Goal: Transaction & Acquisition: Purchase product/service

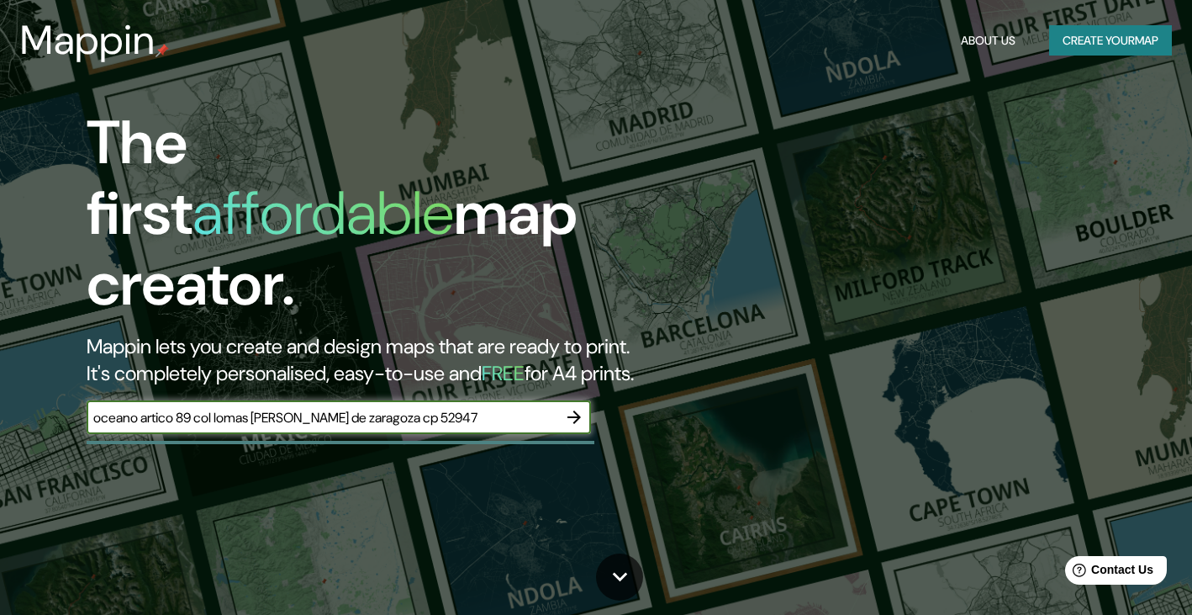
type input "oceano artico 89 col lomas [PERSON_NAME] de zaragoza cp 52947"
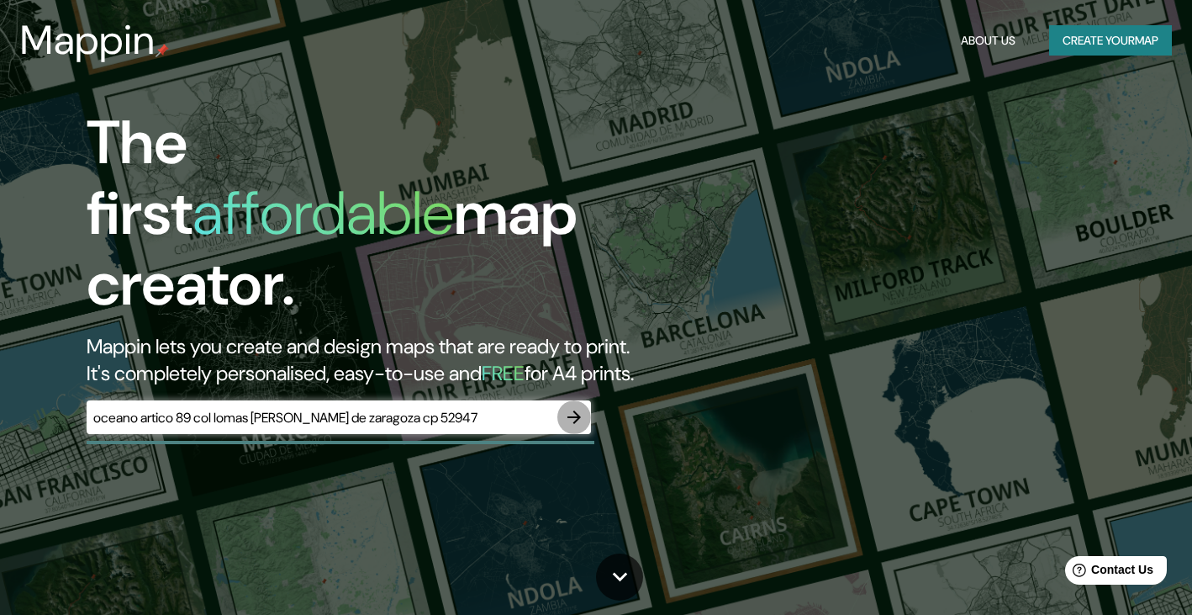
click at [578, 410] on icon "button" at bounding box center [574, 416] width 13 height 13
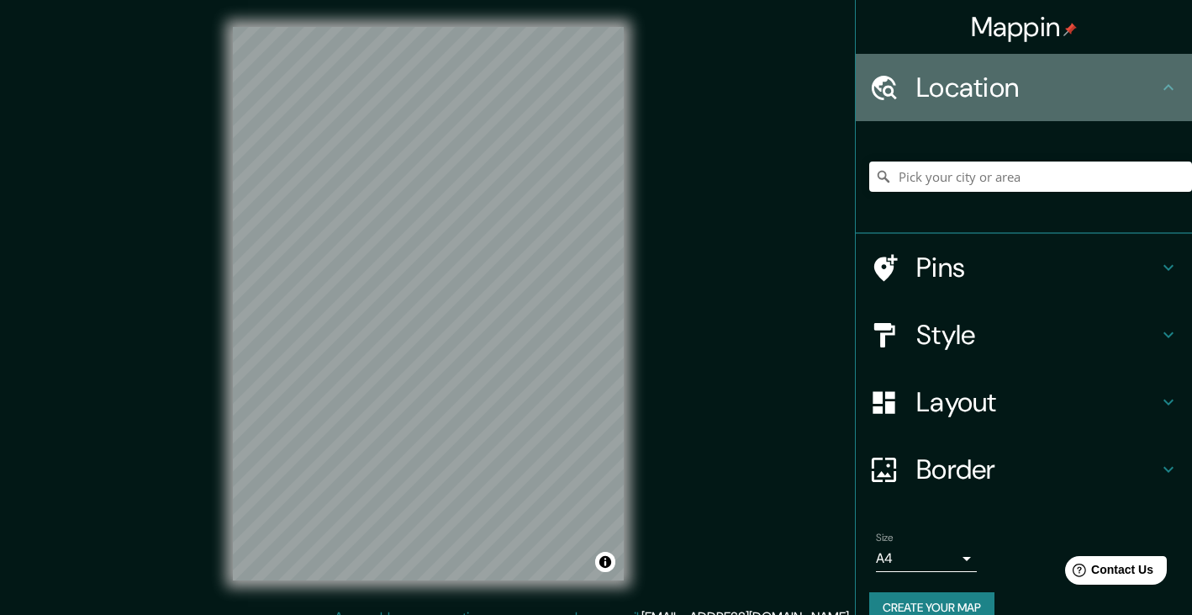
click at [940, 88] on h4 "Location" at bounding box center [1038, 88] width 242 height 34
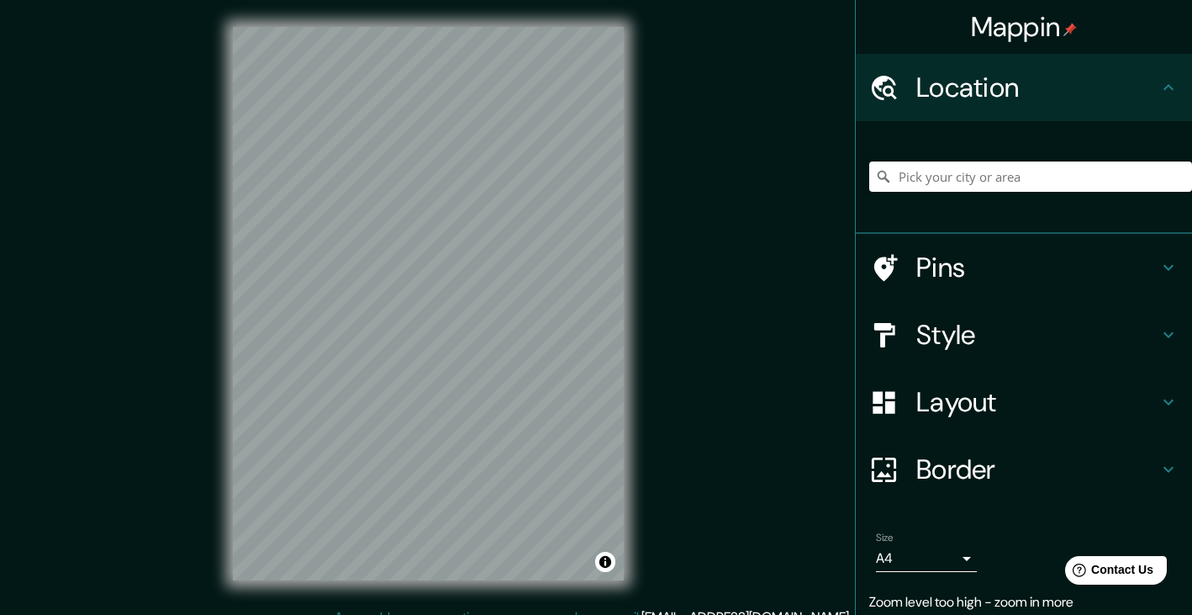
click at [685, 240] on div "Mappin Location Pins Style Layout Border Choose a border. Hint : you can make l…" at bounding box center [596, 317] width 1192 height 634
click at [634, 257] on div "© Mapbox © OpenStreetMap Improve this map" at bounding box center [428, 303] width 445 height 607
click at [1164, 265] on icon at bounding box center [1169, 267] width 20 height 20
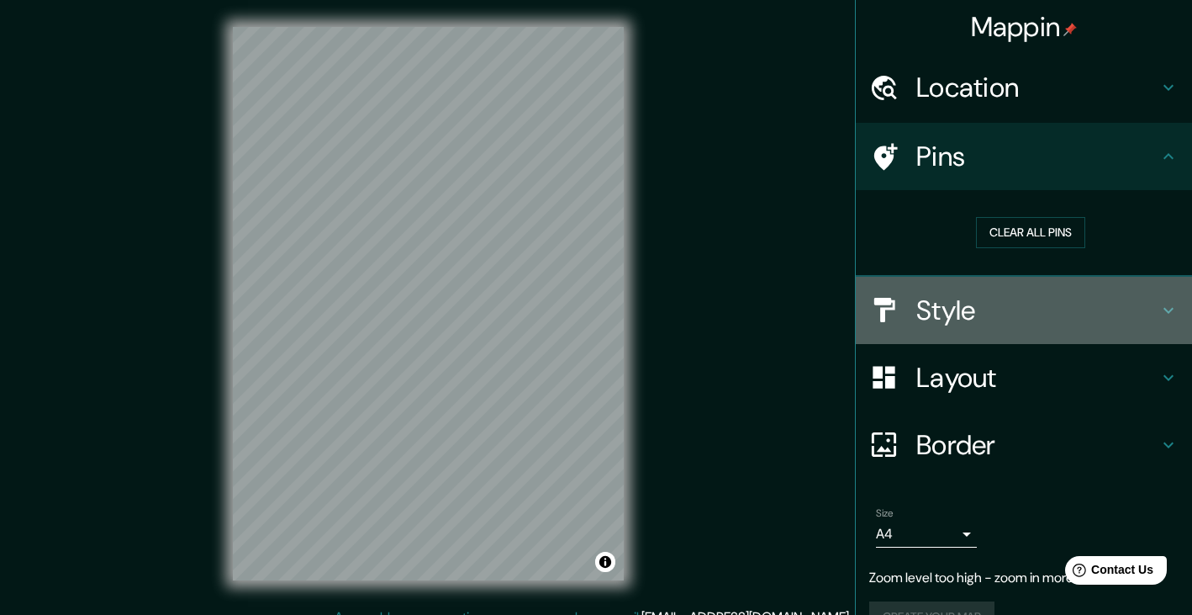
click at [1169, 309] on icon at bounding box center [1169, 310] width 20 height 20
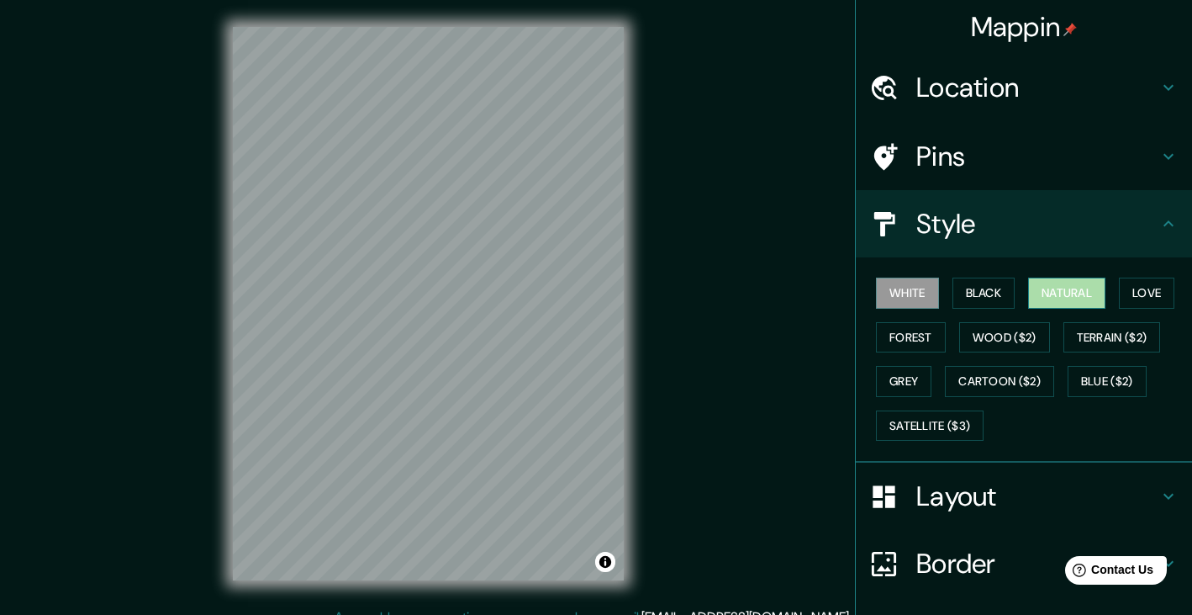
click at [1071, 292] on button "Natural" at bounding box center [1066, 293] width 77 height 31
click at [1155, 295] on button "Love" at bounding box center [1147, 293] width 56 height 31
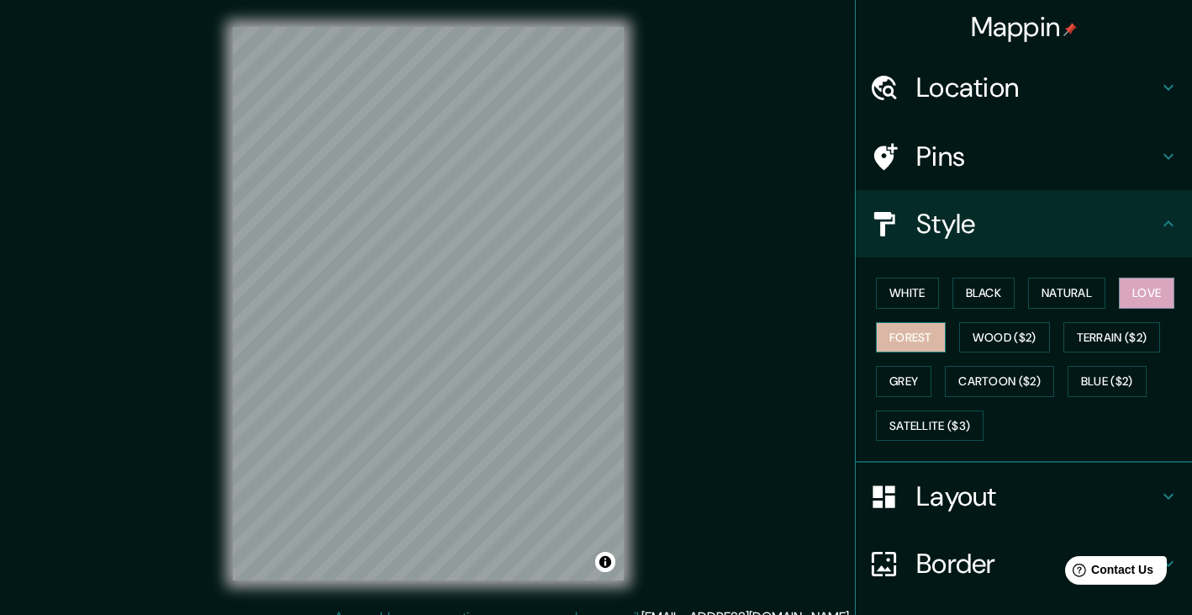
click at [910, 335] on button "Forest" at bounding box center [911, 337] width 70 height 31
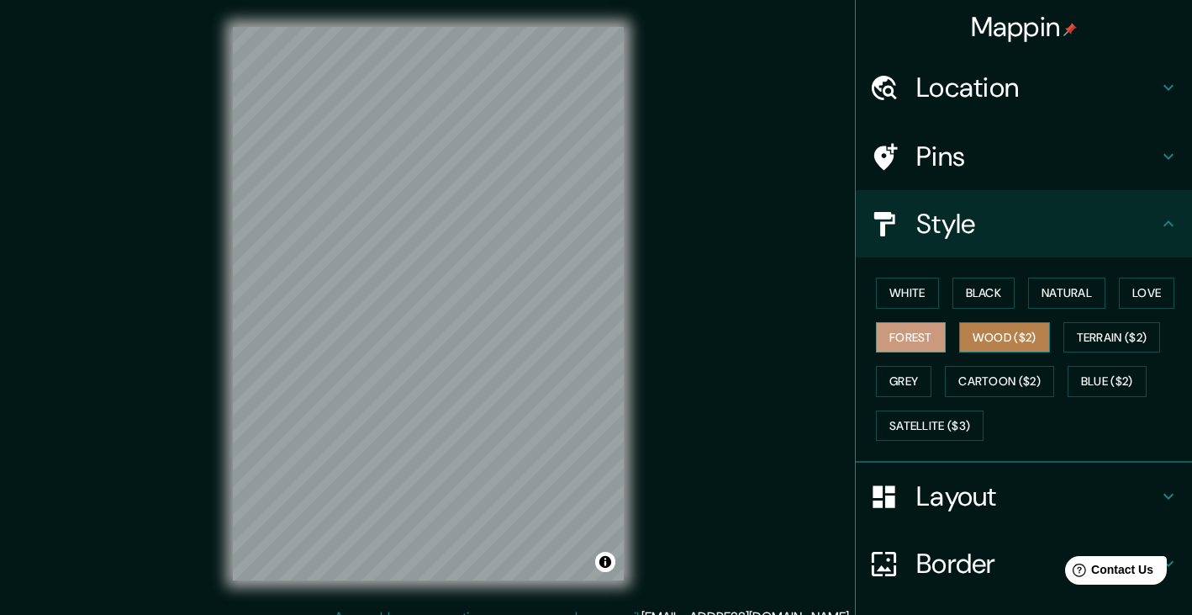
click at [1010, 338] on button "Wood ($2)" at bounding box center [1005, 337] width 91 height 31
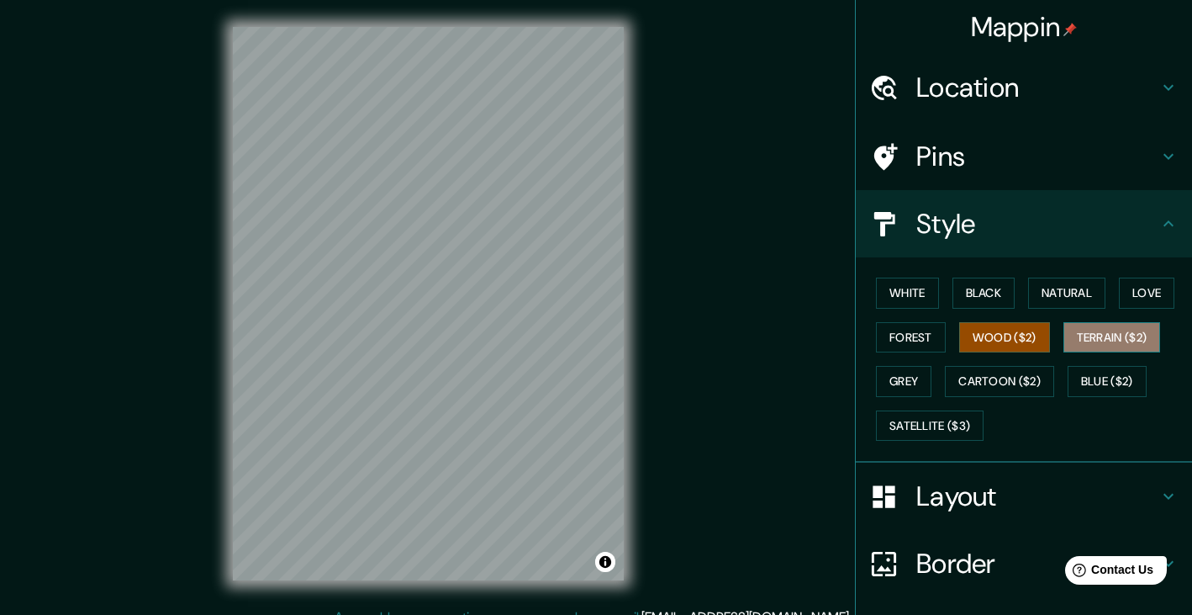
click at [1107, 336] on button "Terrain ($2)" at bounding box center [1113, 337] width 98 height 31
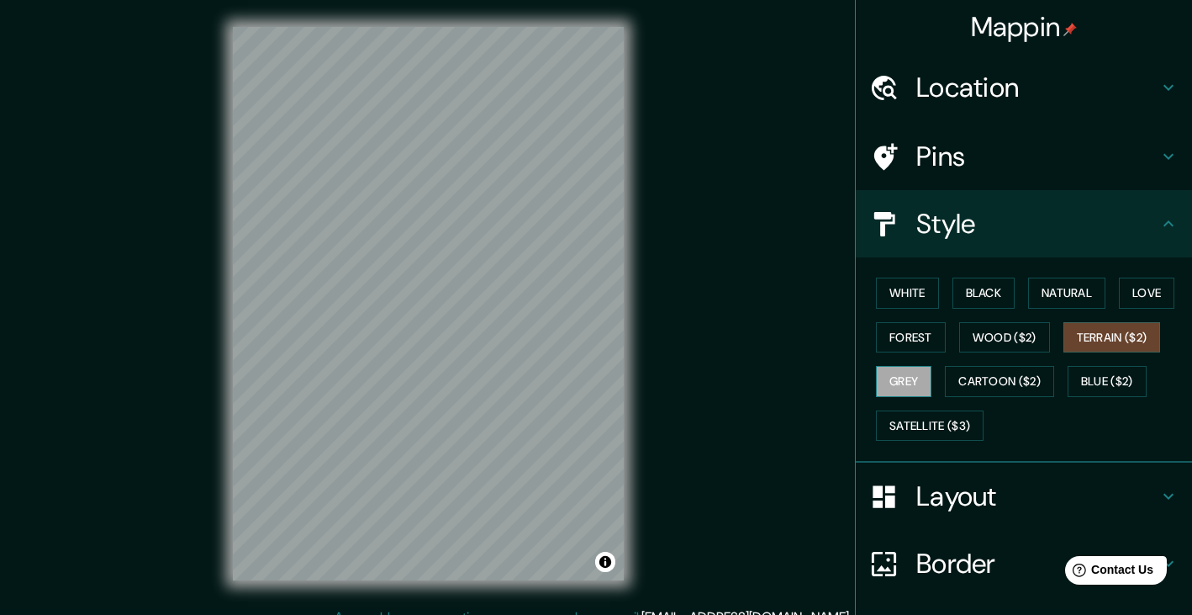
click at [892, 385] on button "Grey" at bounding box center [904, 381] width 56 height 31
click at [1075, 291] on button "Natural" at bounding box center [1066, 293] width 77 height 31
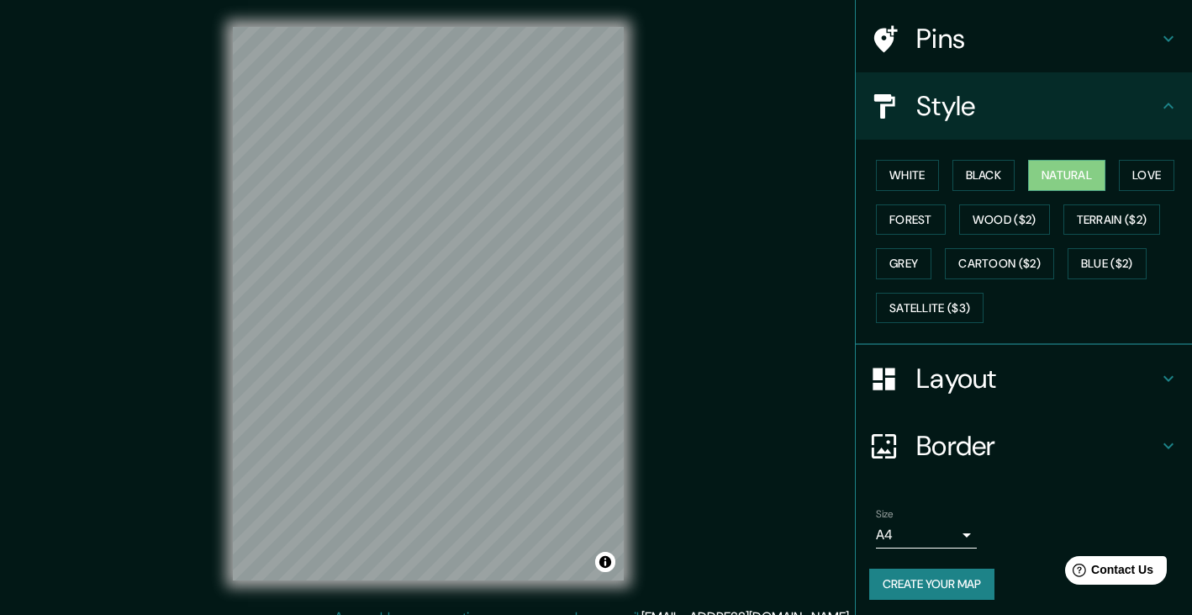
scroll to position [121, 0]
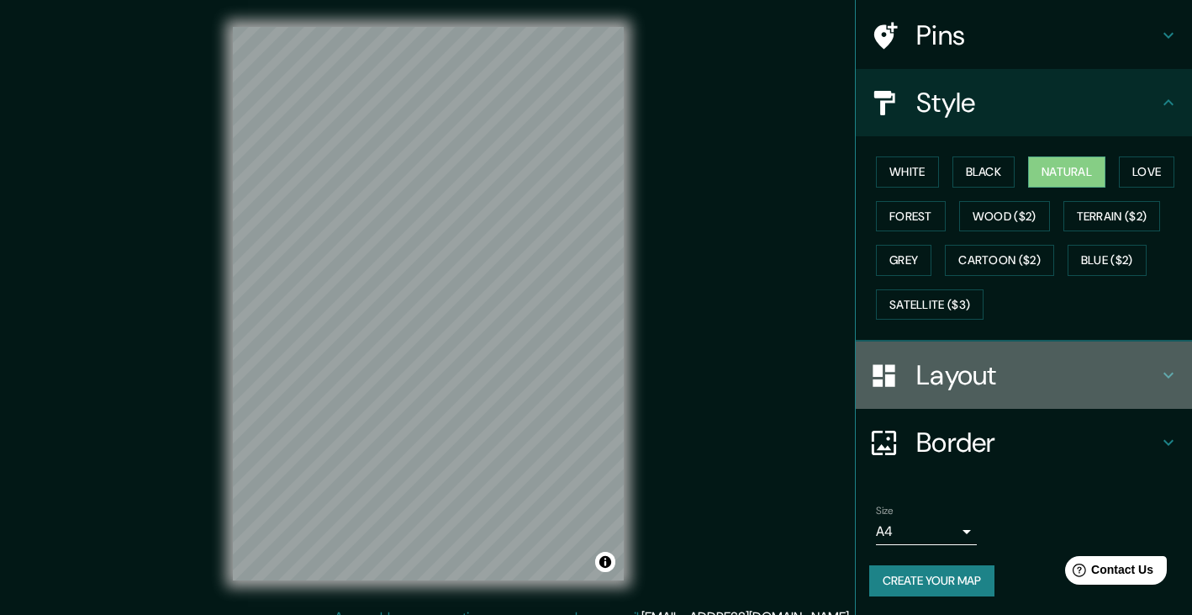
click at [1023, 365] on h4 "Layout" at bounding box center [1038, 375] width 242 height 34
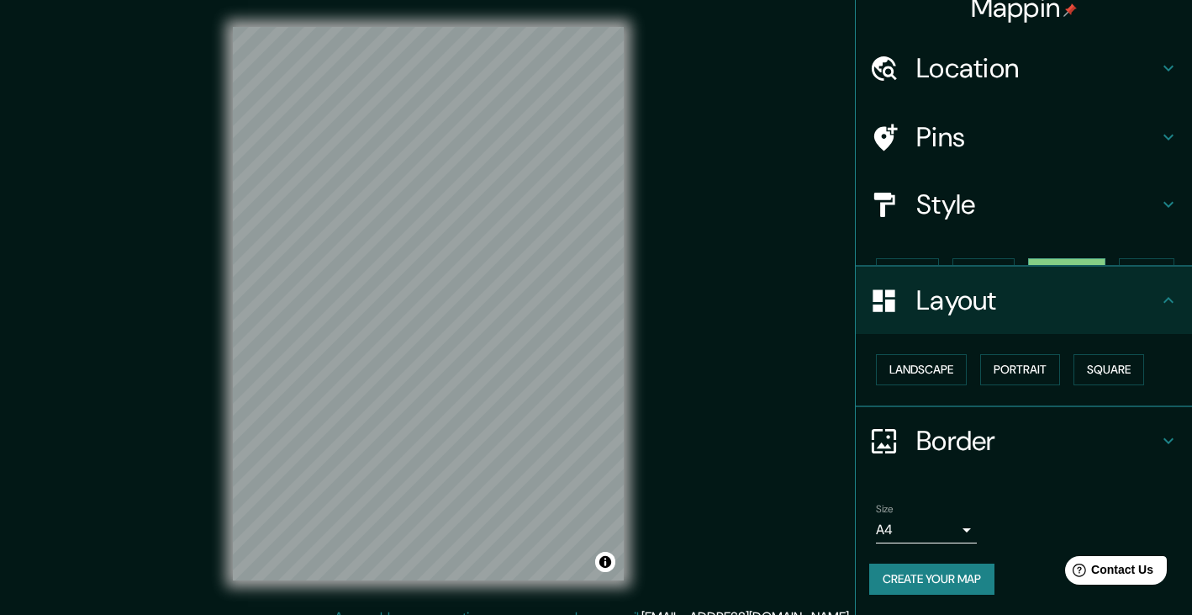
scroll to position [0, 0]
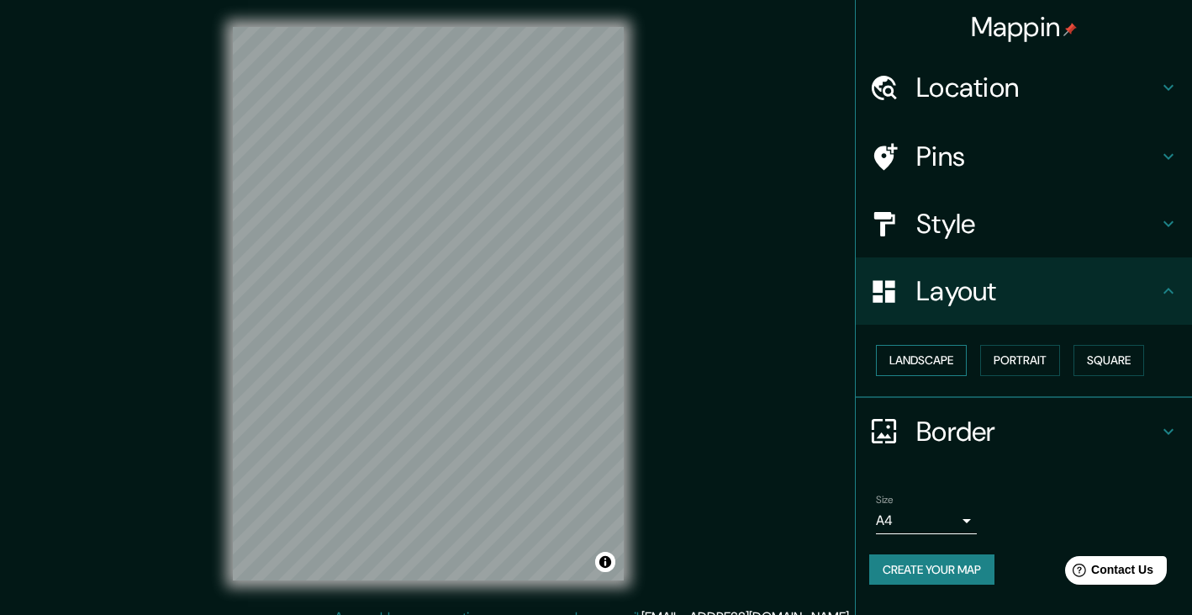
click at [922, 363] on button "Landscape" at bounding box center [921, 360] width 91 height 31
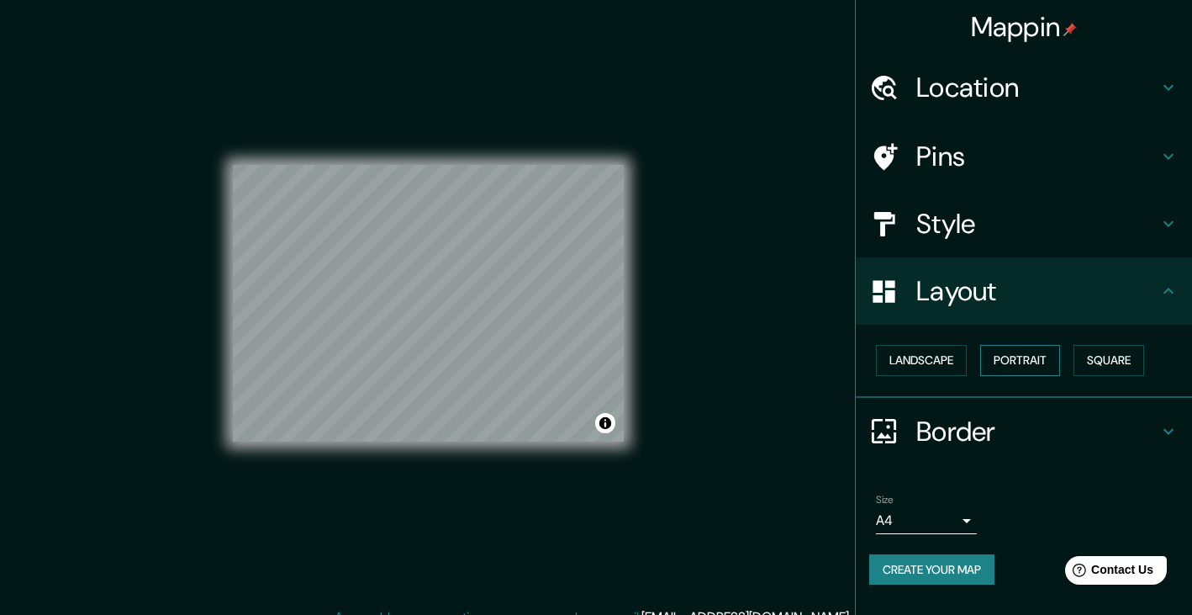
click at [1017, 361] on button "Portrait" at bounding box center [1021, 360] width 80 height 31
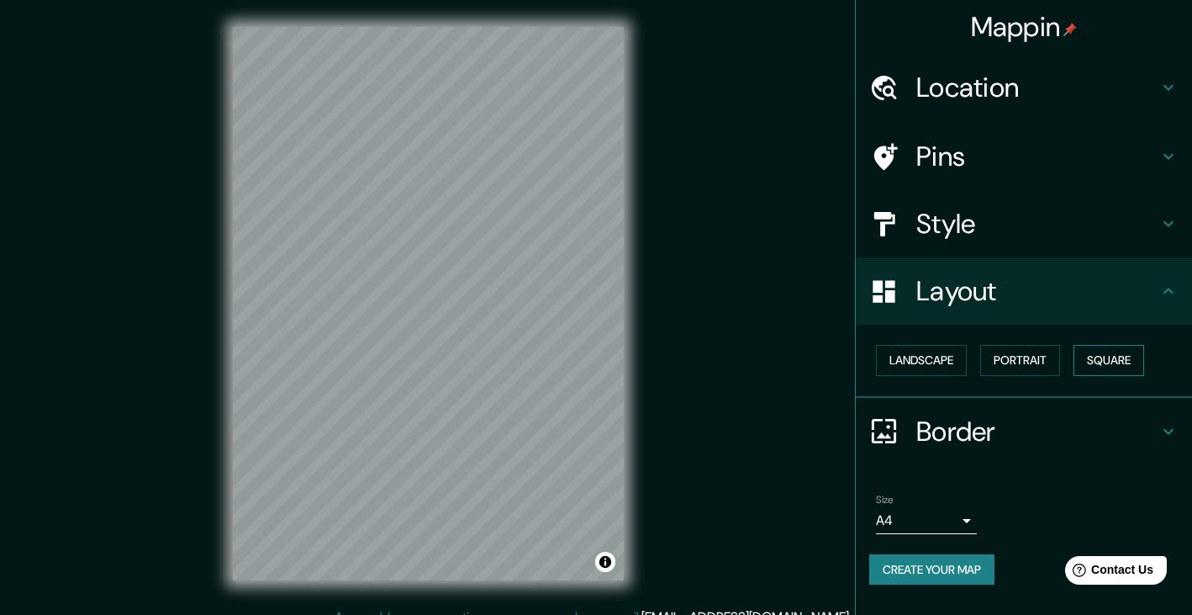
click at [1093, 361] on button "Square" at bounding box center [1109, 360] width 71 height 31
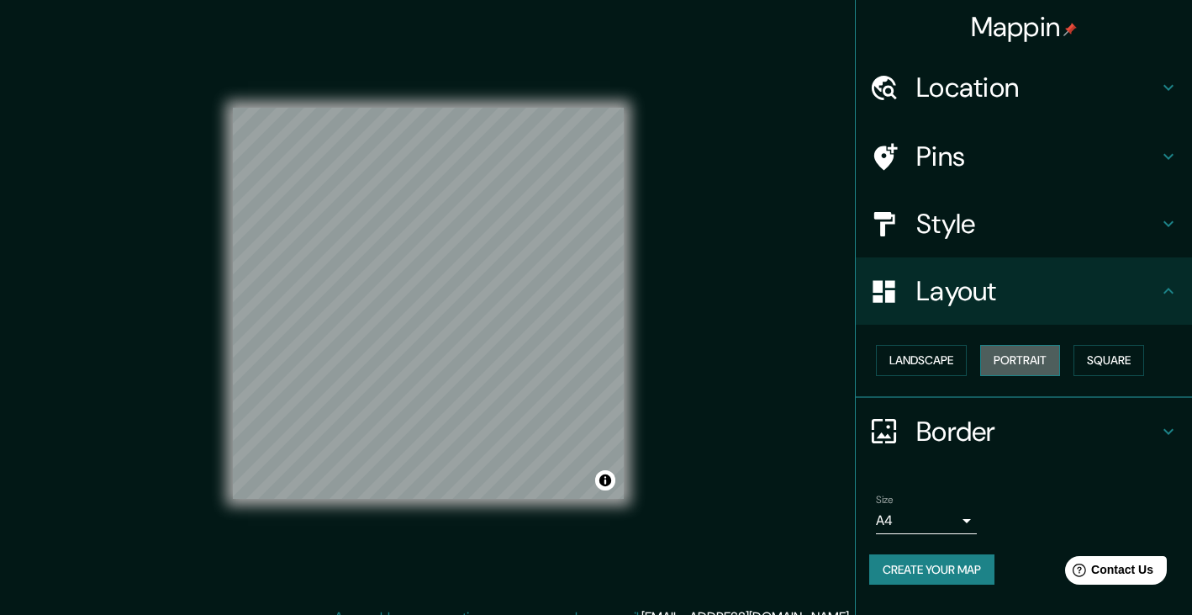
click at [1025, 366] on button "Portrait" at bounding box center [1021, 360] width 80 height 31
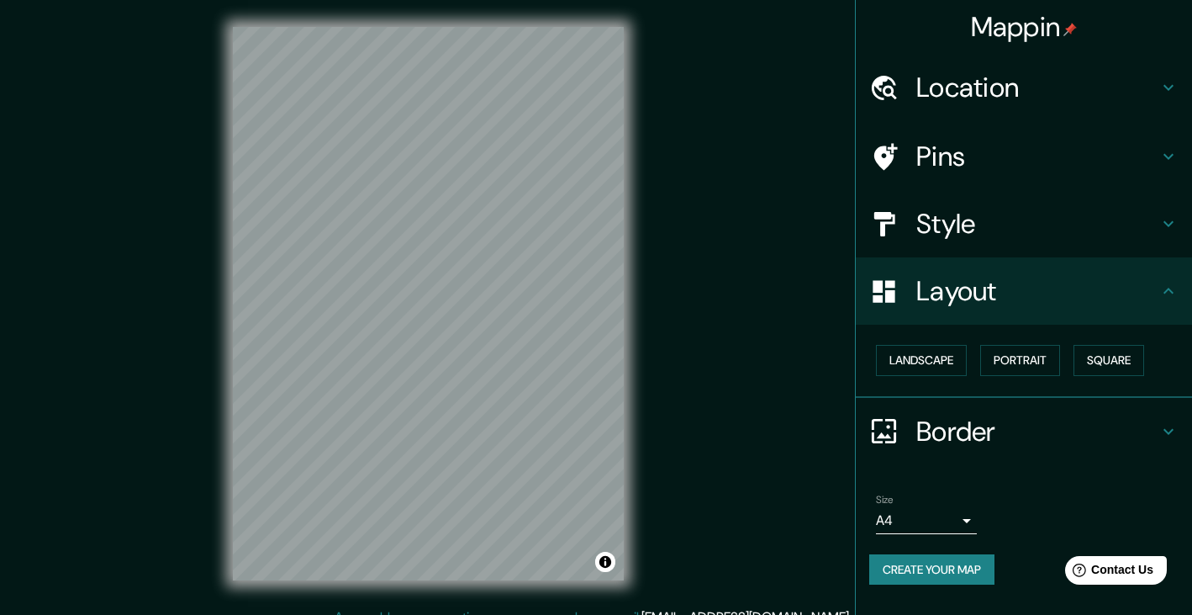
click at [1017, 427] on h4 "Border" at bounding box center [1038, 432] width 242 height 34
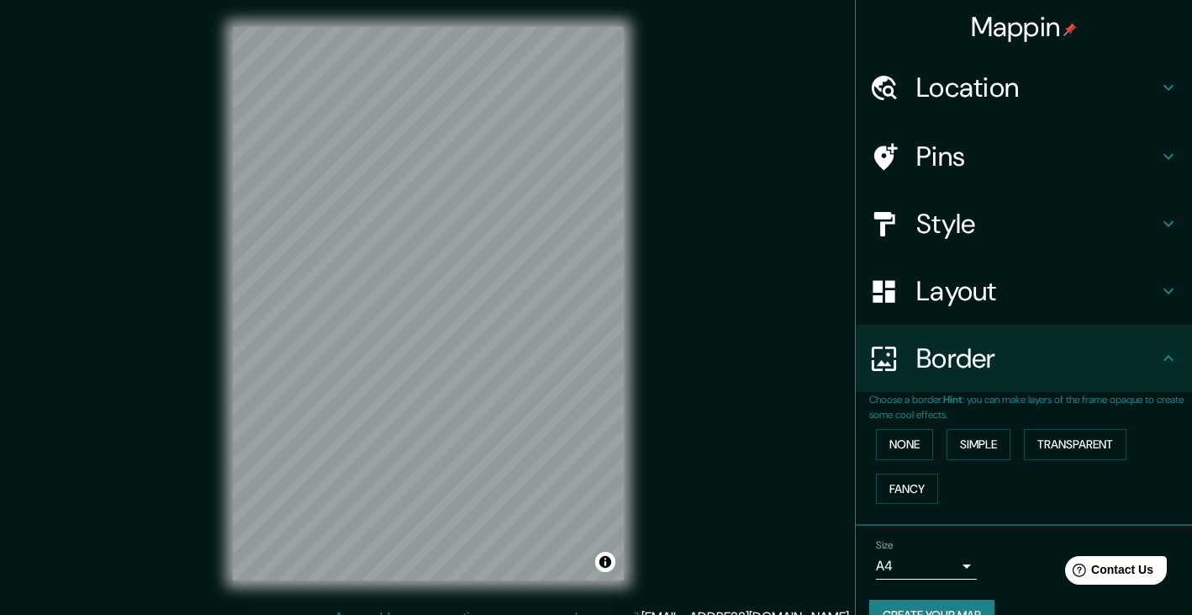
click at [1046, 167] on h4 "Pins" at bounding box center [1038, 157] width 242 height 34
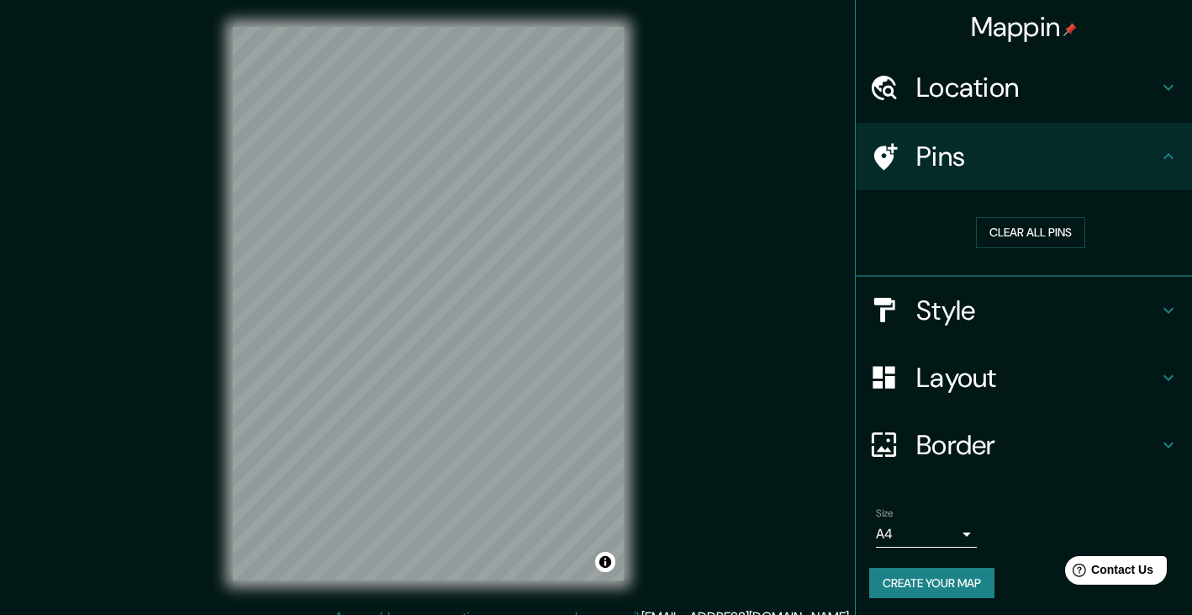
click at [1046, 317] on h4 "Style" at bounding box center [1038, 310] width 242 height 34
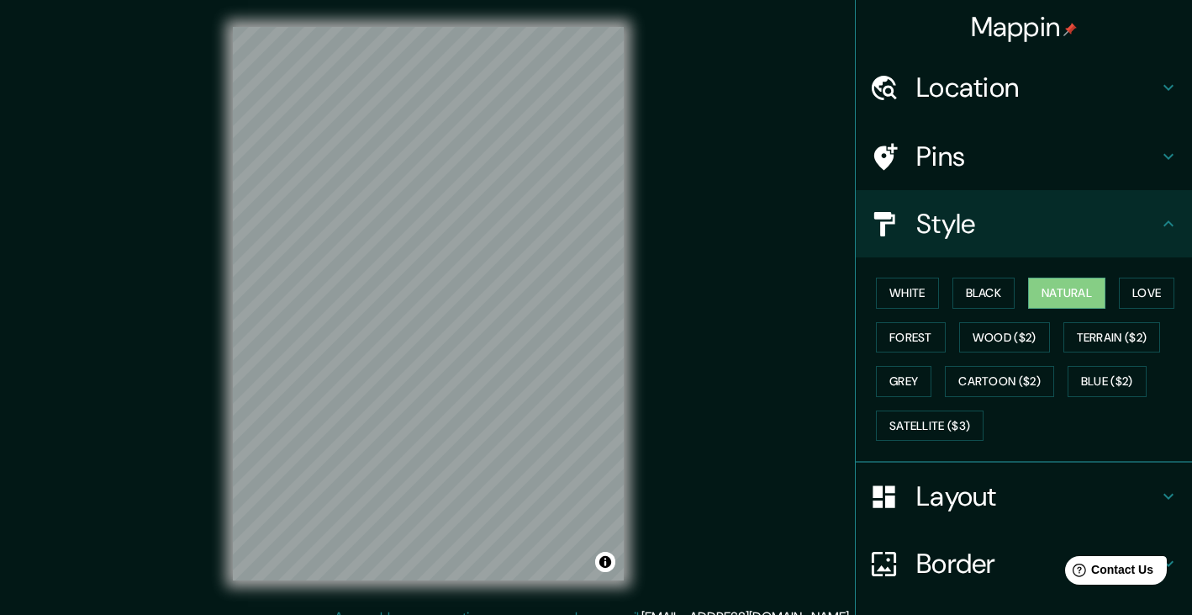
scroll to position [123, 0]
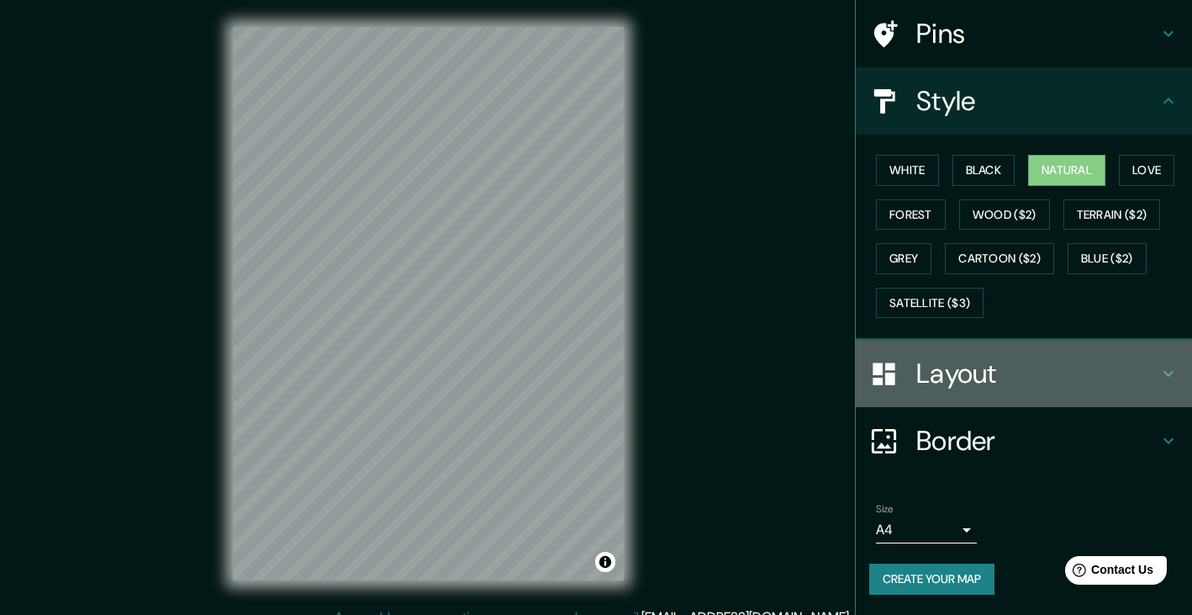
click at [1032, 377] on h4 "Layout" at bounding box center [1038, 374] width 242 height 34
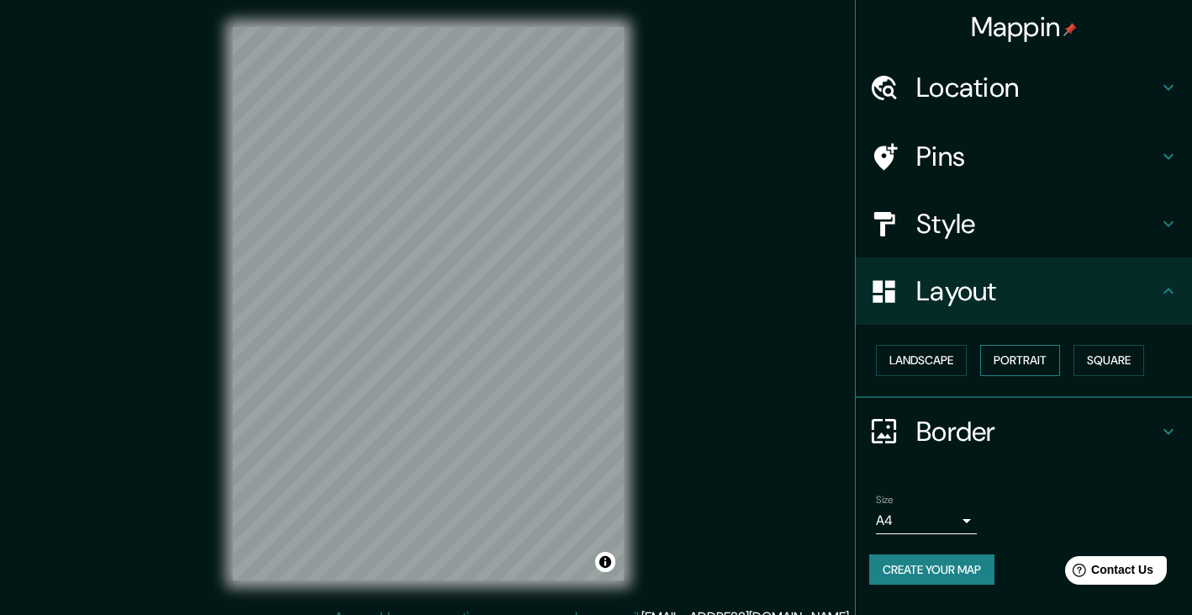
scroll to position [19, 0]
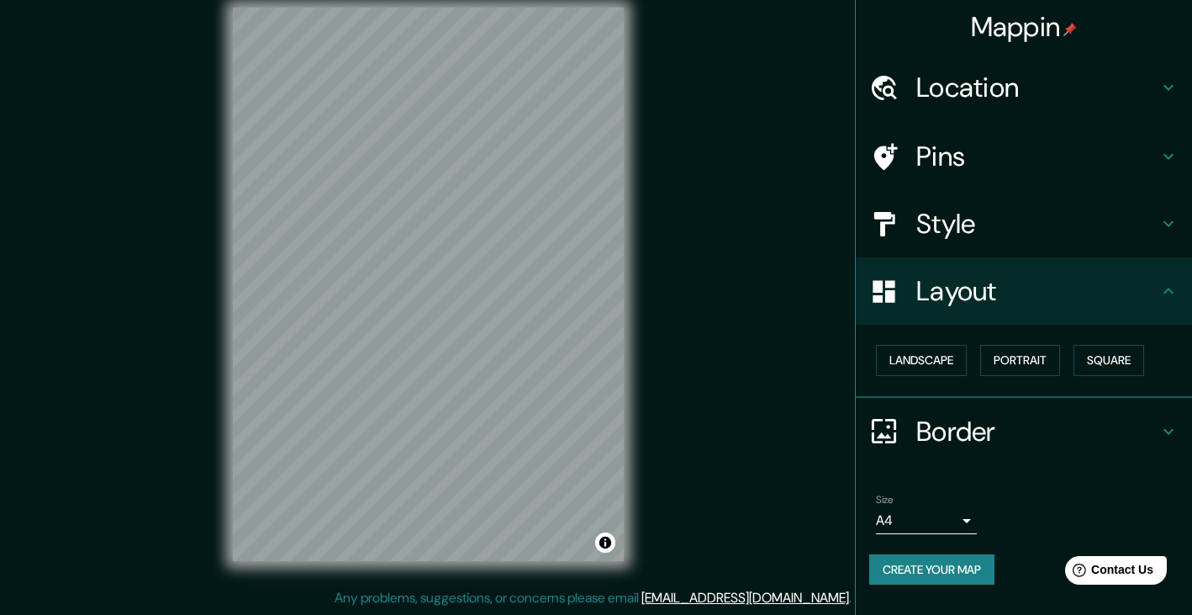
click at [1020, 443] on h4 "Border" at bounding box center [1038, 432] width 242 height 34
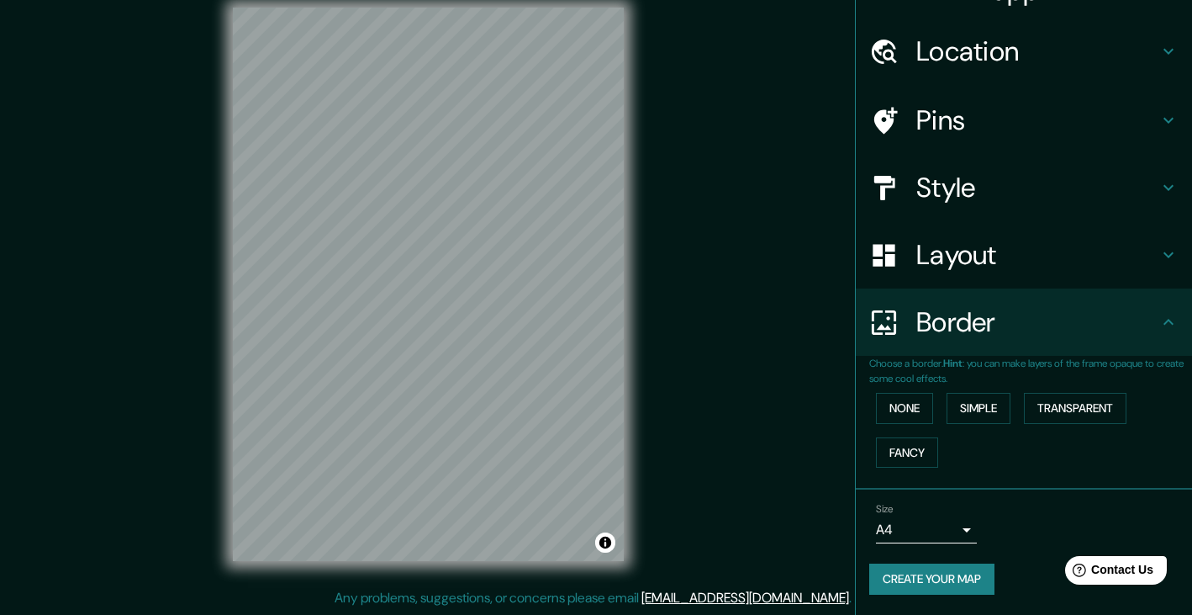
scroll to position [34, 0]
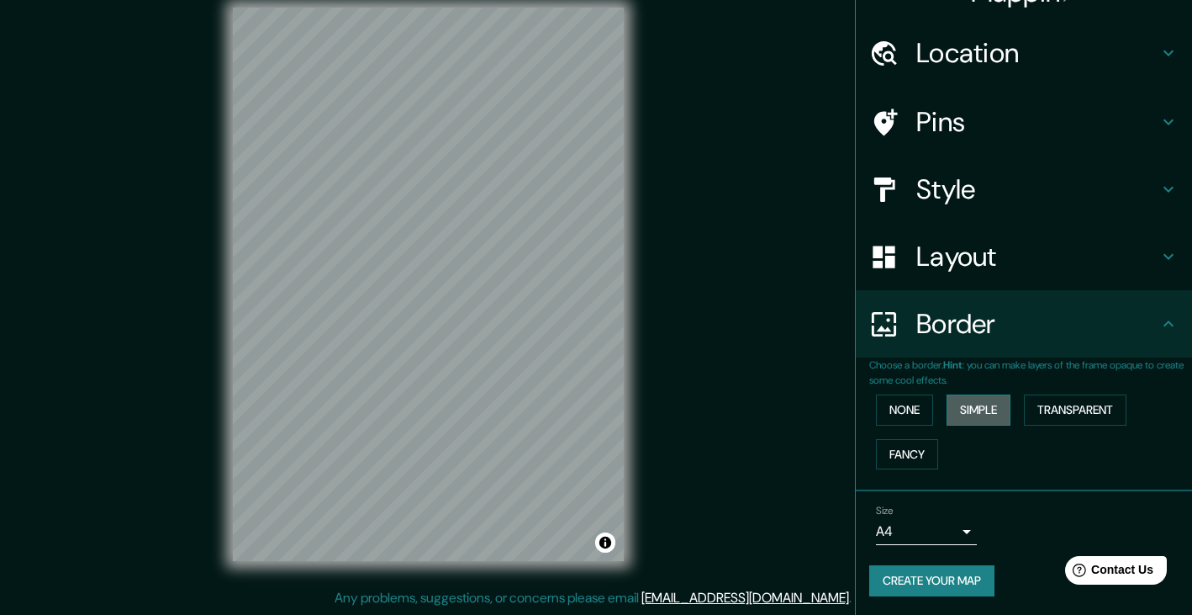
click at [986, 410] on button "Simple" at bounding box center [979, 409] width 64 height 31
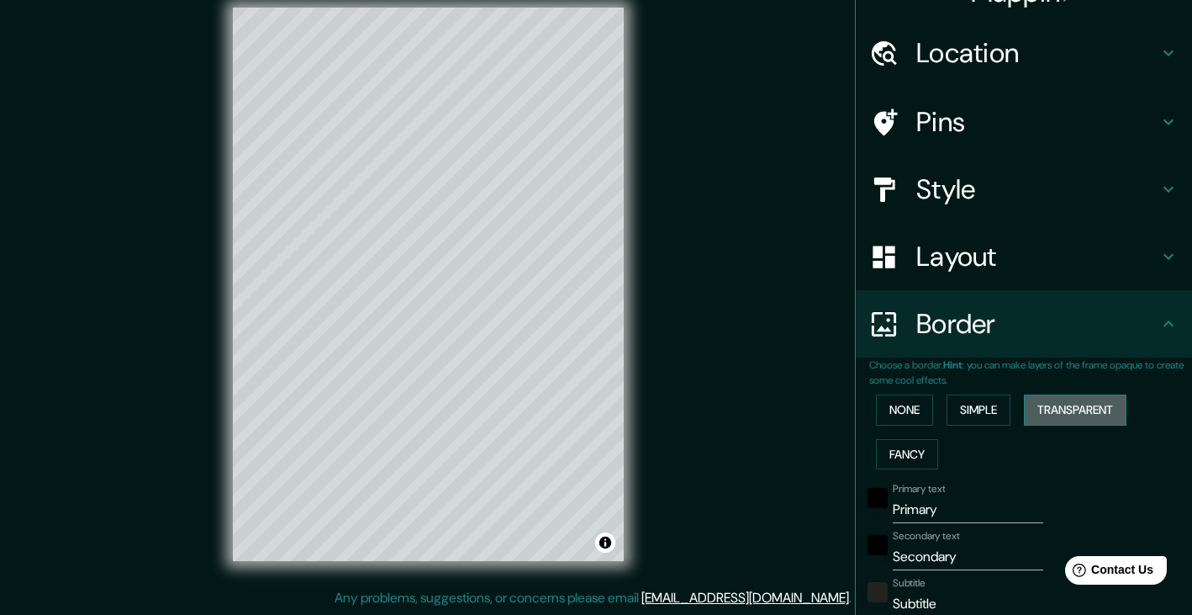
click at [1060, 406] on button "Transparent" at bounding box center [1075, 409] width 103 height 31
click at [905, 460] on button "Fancy" at bounding box center [907, 454] width 62 height 31
click at [911, 406] on button "None" at bounding box center [904, 409] width 57 height 31
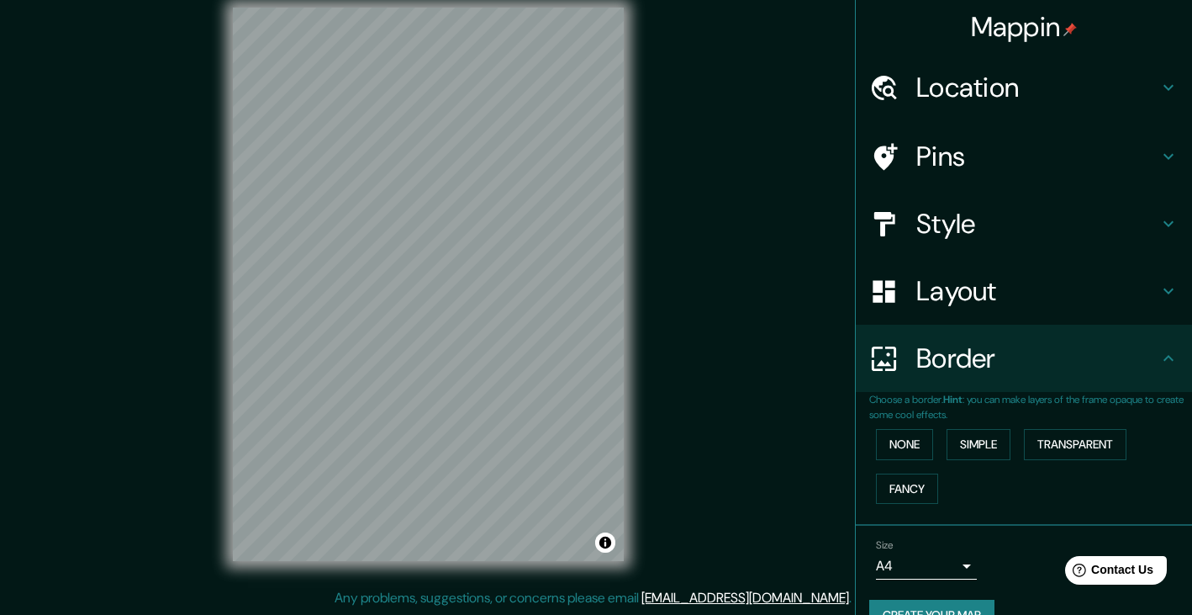
scroll to position [0, 0]
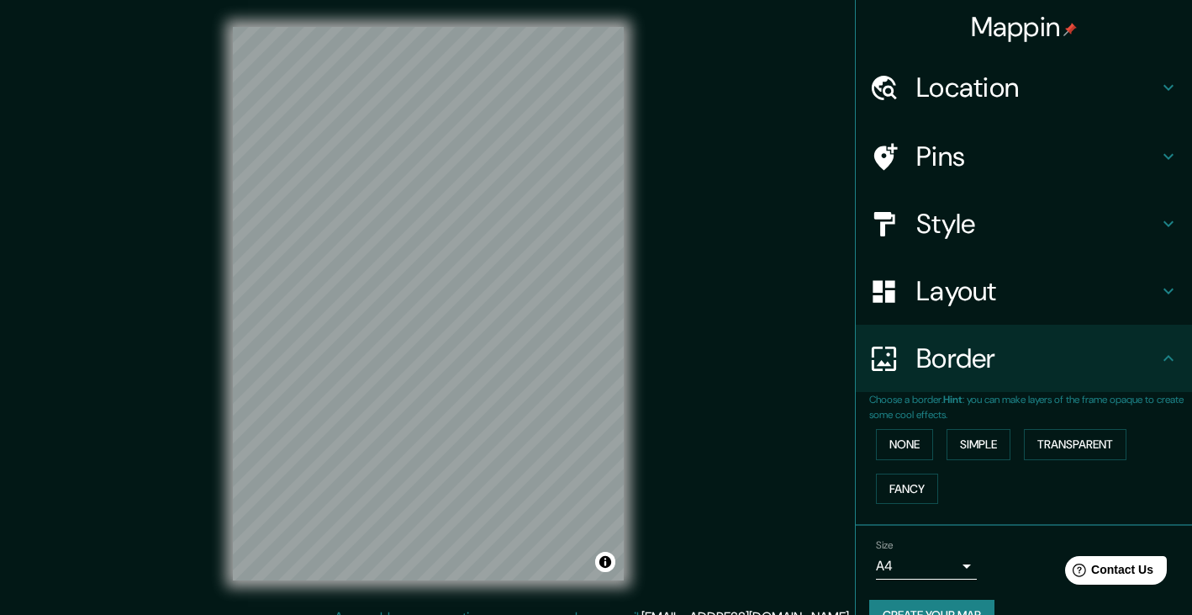
click at [1044, 93] on h4 "Location" at bounding box center [1038, 88] width 242 height 34
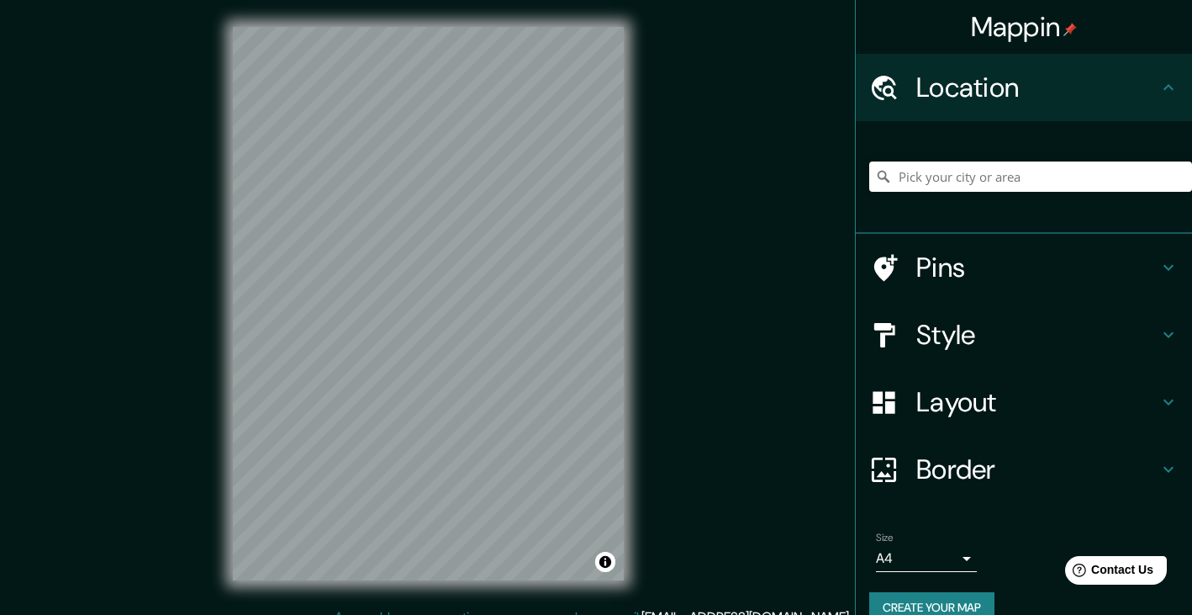
click at [1007, 262] on h4 "Pins" at bounding box center [1038, 268] width 242 height 34
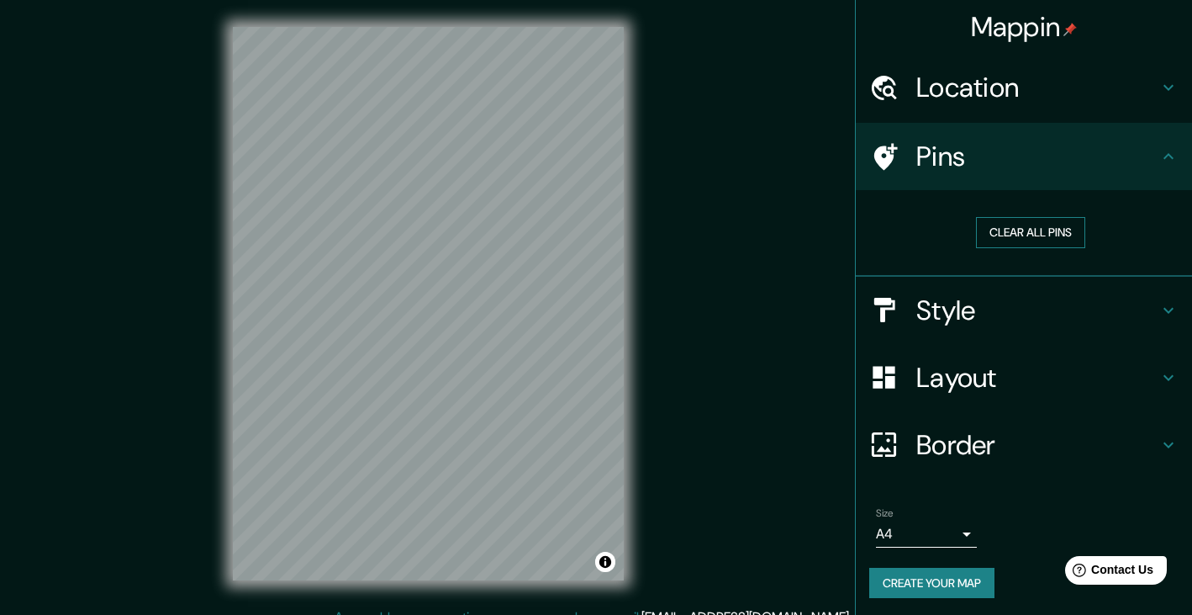
click at [1037, 228] on button "Clear all pins" at bounding box center [1030, 232] width 109 height 31
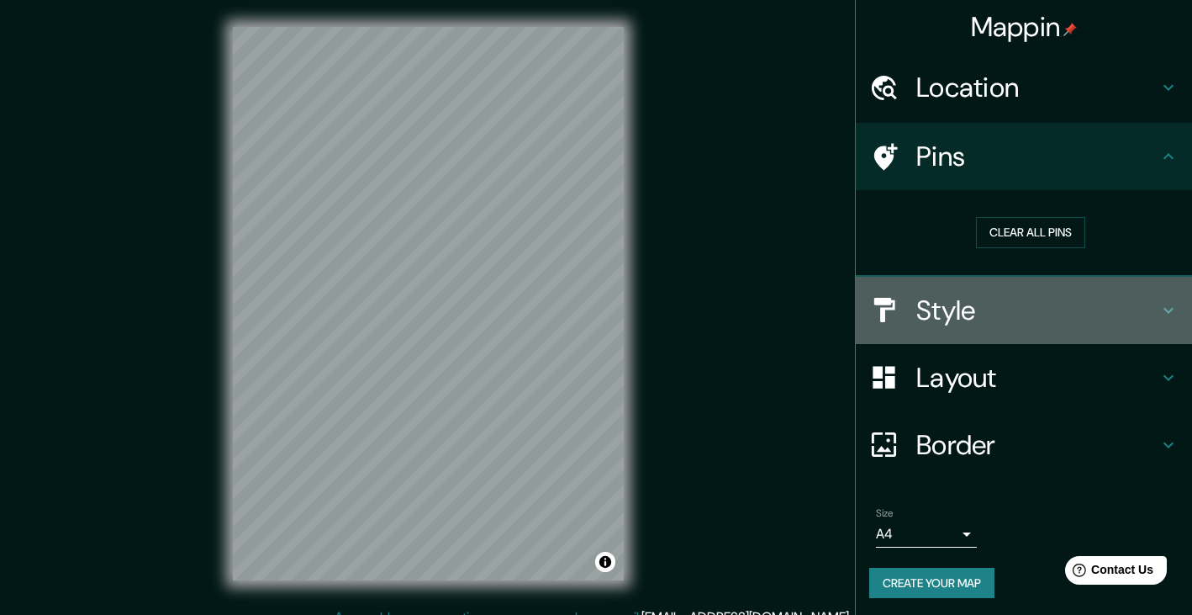
click at [1027, 318] on h4 "Style" at bounding box center [1038, 310] width 242 height 34
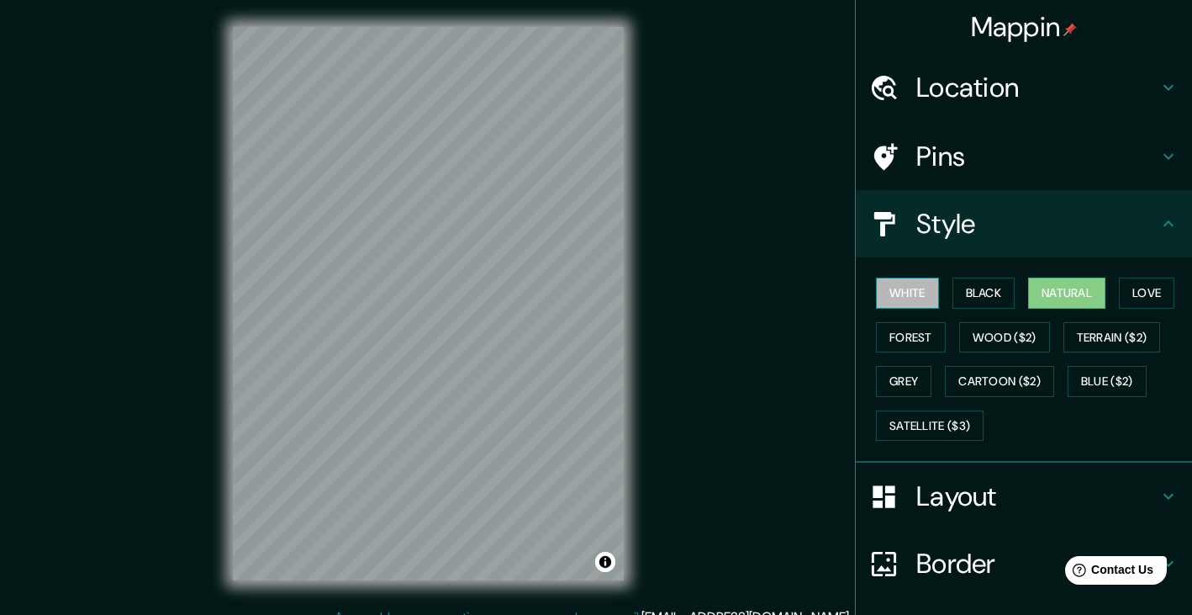
click at [907, 296] on button "White" at bounding box center [907, 293] width 63 height 31
click at [981, 293] on button "Black" at bounding box center [984, 293] width 63 height 31
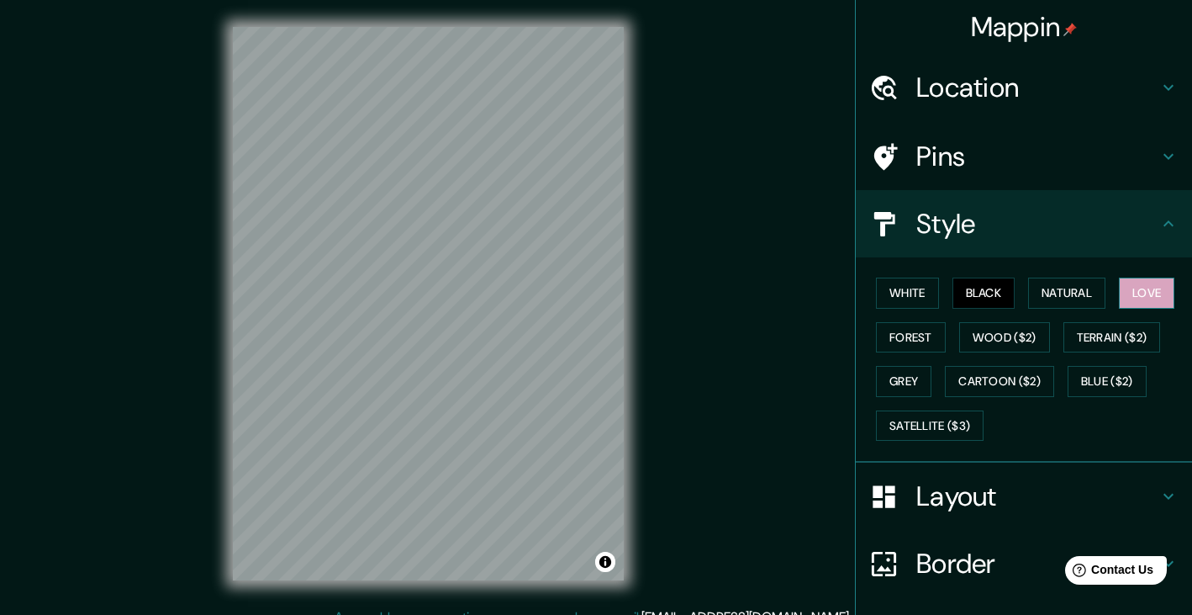
click at [1141, 288] on button "Love" at bounding box center [1147, 293] width 56 height 31
